Goal: Task Accomplishment & Management: Use online tool/utility

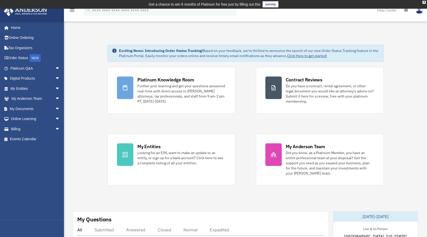
click at [55, 78] on span "arrow_drop_down" at bounding box center [60, 78] width 10 height 10
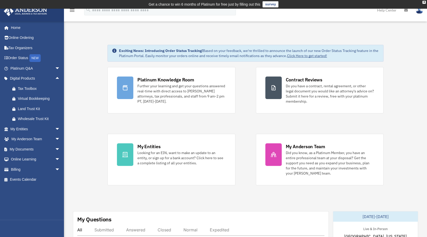
click at [55, 130] on span "arrow_drop_down" at bounding box center [60, 129] width 10 height 10
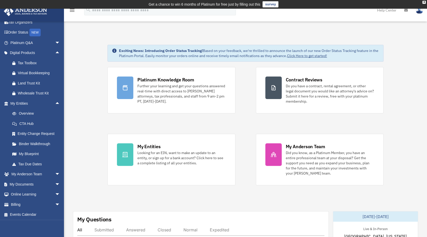
scroll to position [26, 0]
click at [55, 175] on span "arrow_drop_down" at bounding box center [60, 173] width 10 height 10
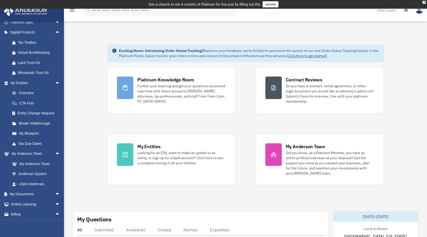
scroll to position [57, 0]
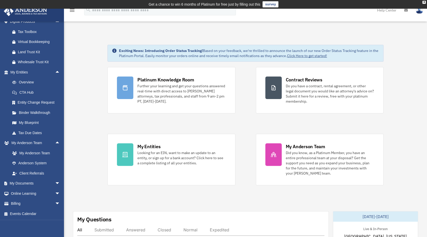
click at [55, 180] on span "arrow_drop_down" at bounding box center [60, 183] width 10 height 10
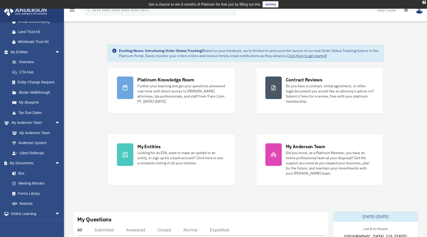
scroll to position [97, 0]
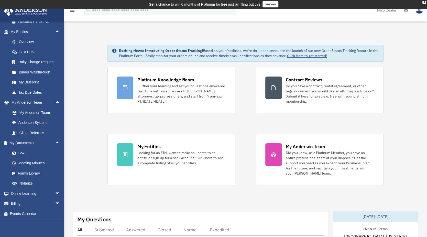
click at [28, 181] on link "Notarize" at bounding box center [37, 183] width 61 height 10
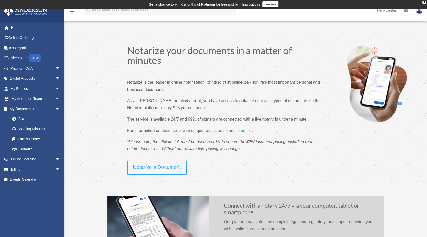
click at [153, 169] on link "Notarize a Document" at bounding box center [156, 168] width 59 height 14
